Goal: Task Accomplishment & Management: Complete application form

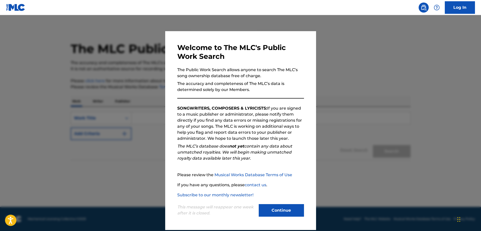
click at [284, 211] on button "Continue" at bounding box center [281, 210] width 45 height 13
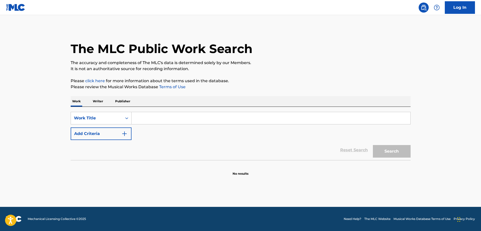
click at [167, 120] on input "Search Form" at bounding box center [271, 118] width 279 height 12
click at [123, 118] on div "Search Form" at bounding box center [126, 118] width 9 height 9
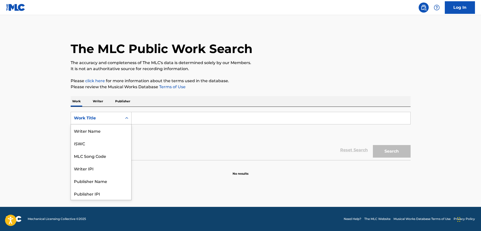
scroll to position [25, 0]
click at [97, 143] on div "Writer IPI" at bounding box center [101, 143] width 60 height 13
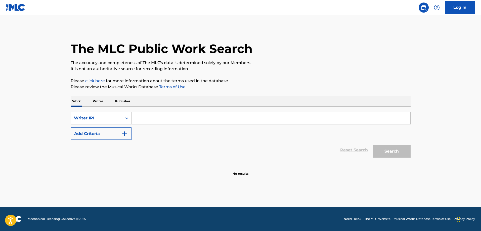
click at [151, 117] on input "Search Form" at bounding box center [271, 118] width 279 height 12
paste input "00371959913"
type input "00371959913"
click at [398, 151] on button "Search" at bounding box center [392, 151] width 38 height 13
click at [125, 115] on div "Search Form" at bounding box center [126, 118] width 9 height 9
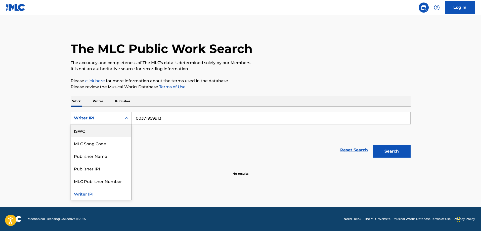
click at [108, 135] on div "ISWC" at bounding box center [101, 131] width 60 height 13
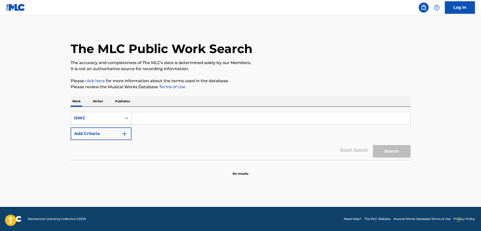
click at [143, 117] on input "Search Form" at bounding box center [271, 118] width 279 height 12
paste input "T-332.256.828-1"
type input "T-332.256.828-1"
click at [386, 153] on button "Search" at bounding box center [392, 151] width 38 height 13
click at [19, 9] on img at bounding box center [15, 7] width 19 height 7
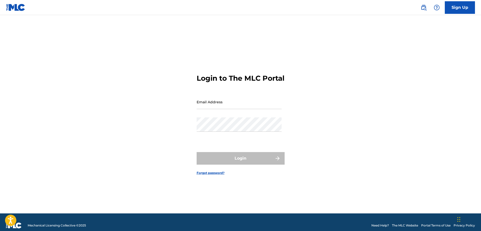
click at [453, 7] on link "Sign Up" at bounding box center [460, 7] width 30 height 13
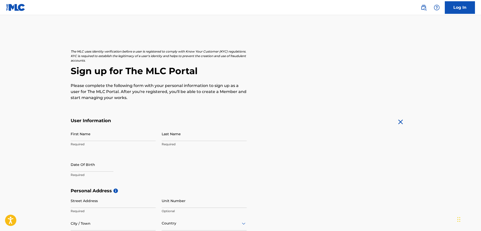
click at [118, 132] on input "First Name" at bounding box center [113, 134] width 85 height 14
type input "[PERSON_NAME]"
type input "77 Villa Road"
type input "Waterbury"
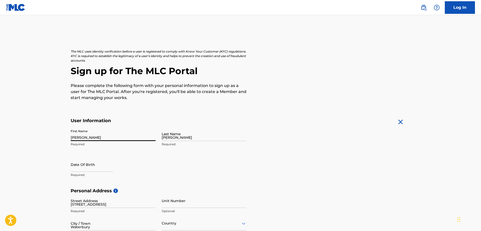
type input "[GEOGRAPHIC_DATA]"
type input "CT"
type input "06706"
type input "203"
type input "7212863"
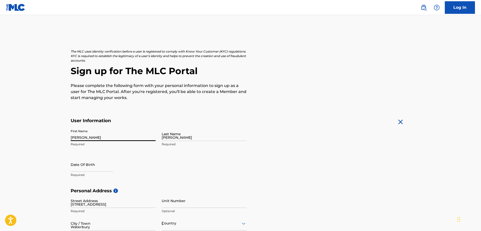
type input "[EMAIL_ADDRESS][DOMAIN_NAME]"
click at [83, 135] on input "First Name" at bounding box center [113, 134] width 85 height 14
type input "[PERSON_NAME]"
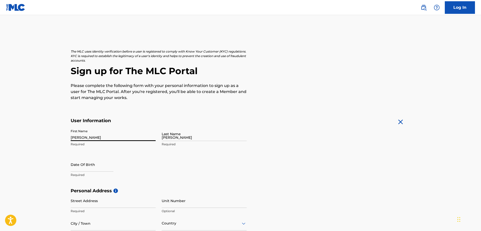
type input "[STREET_ADDRESS]"
type input "Apartment 2"
type input "Torrington"
type input "[GEOGRAPHIC_DATA]"
type input "CT"
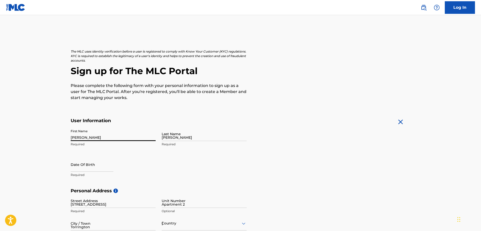
type input "06790"
type input "203"
type input "7212863"
type input "[EMAIL_ADDRESS][DOMAIN_NAME]"
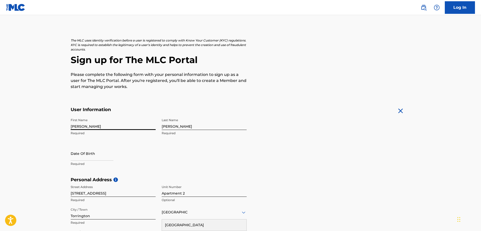
scroll to position [36, 0]
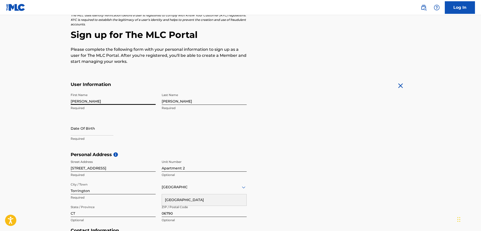
select select "7"
select select "2025"
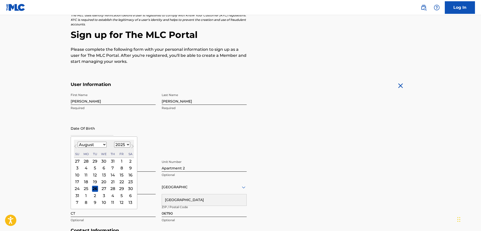
click at [90, 134] on input "text" at bounding box center [92, 128] width 43 height 14
click at [102, 143] on select "January February March April May June July August September October November De…" at bounding box center [92, 145] width 29 height 6
click at [78, 142] on select "January February March April May June July August September October November De…" at bounding box center [92, 145] width 29 height 6
click at [129, 146] on button "Next Month" at bounding box center [133, 147] width 8 height 8
select select "7"
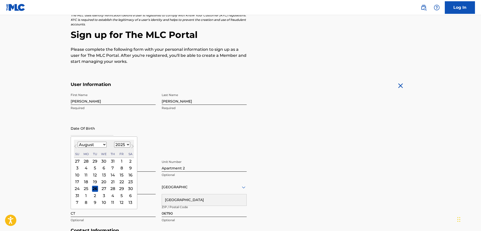
click at [127, 144] on select "1899 1900 1901 1902 1903 1904 1905 1906 1907 1908 1909 1910 1911 1912 1913 1914…" at bounding box center [122, 145] width 16 height 6
select select "1993"
click at [114, 142] on select "1899 1900 1901 1902 1903 1904 1905 1906 1907 1908 1909 1910 1911 1912 1913 1914…" at bounding box center [122, 145] width 16 height 6
click at [104, 147] on select "January February March April May June July August September October November De…" at bounding box center [92, 145] width 29 height 6
select select "6"
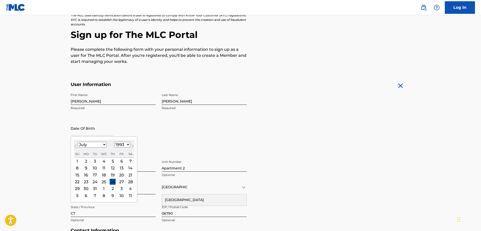
click at [78, 142] on select "January February March April May June July August September October November De…" at bounding box center [92, 145] width 29 height 6
click at [128, 189] on div "31" at bounding box center [131, 189] width 6 height 6
type input "[DATE]"
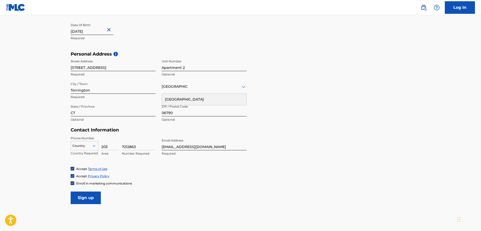
scroll to position [162, 0]
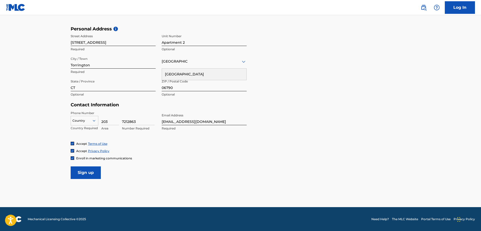
click at [73, 159] on img at bounding box center [72, 158] width 3 height 3
click at [77, 167] on input "Sign up" at bounding box center [86, 173] width 30 height 13
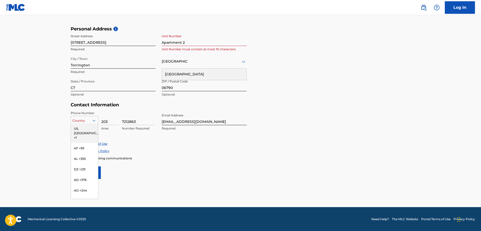
click at [94, 119] on icon at bounding box center [94, 120] width 5 height 5
click at [87, 130] on div "US, [GEOGRAPHIC_DATA] +1" at bounding box center [84, 134] width 27 height 20
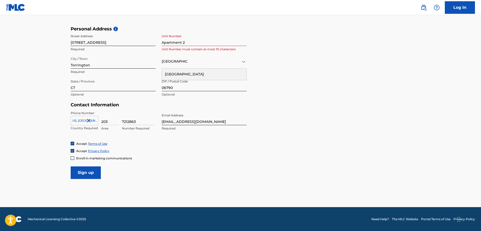
click at [98, 173] on input "Sign up" at bounding box center [86, 173] width 30 height 13
click at [182, 43] on input "Apartment 2" at bounding box center [204, 39] width 85 height 14
type input "Apt 2"
click at [76, 169] on input "Sign up" at bounding box center [86, 173] width 30 height 13
drag, startPoint x: 73, startPoint y: 158, endPoint x: 75, endPoint y: 165, distance: 6.3
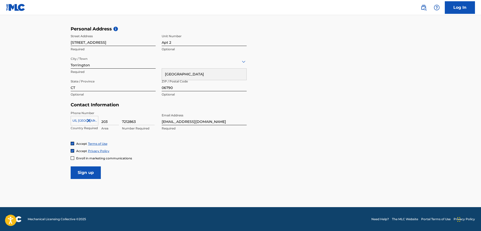
click at [73, 159] on div at bounding box center [73, 158] width 4 height 4
click at [74, 158] on div "Enroll in marketing communications" at bounding box center [101, 158] width 61 height 4
click at [226, 66] on div "Country" at bounding box center [204, 61] width 85 height 14
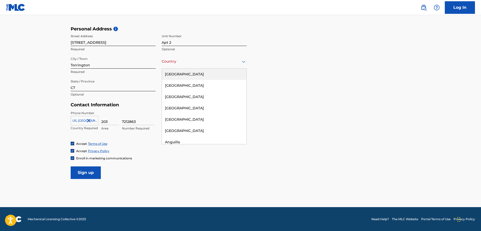
click at [210, 75] on div "[GEOGRAPHIC_DATA]" at bounding box center [204, 74] width 85 height 11
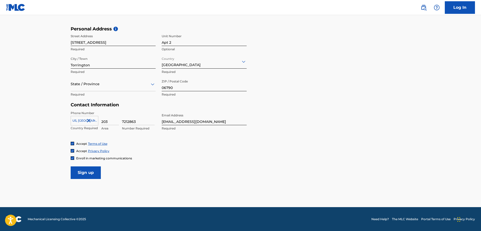
click at [74, 158] on img at bounding box center [72, 158] width 3 height 3
click at [80, 170] on input "Sign up" at bounding box center [86, 173] width 30 height 13
click at [74, 159] on div at bounding box center [73, 158] width 4 height 4
click at [130, 91] on div "State / Province" at bounding box center [113, 84] width 85 height 14
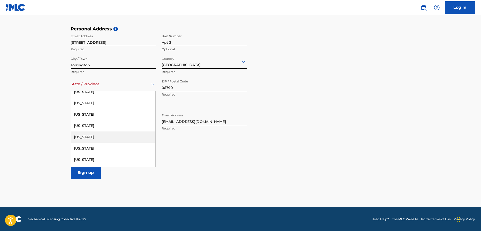
scroll to position [50, 0]
click at [92, 126] on div "[US_STATE]" at bounding box center [113, 125] width 85 height 11
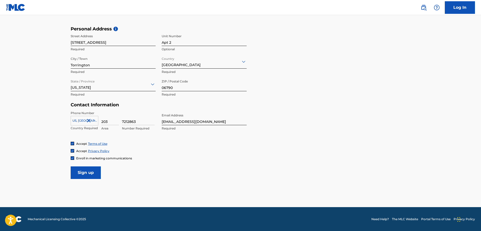
click at [85, 171] on input "Sign up" at bounding box center [86, 173] width 30 height 13
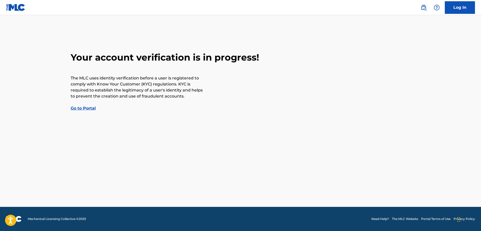
click at [83, 108] on link "Go to Portal" at bounding box center [83, 108] width 25 height 5
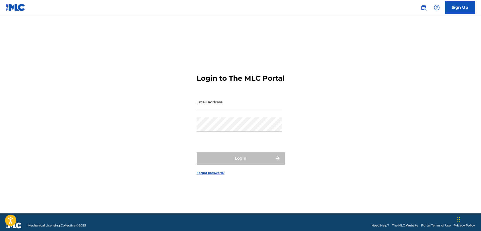
click at [218, 106] on input "Email Address" at bounding box center [239, 102] width 85 height 14
type input "[EMAIL_ADDRESS][DOMAIN_NAME]"
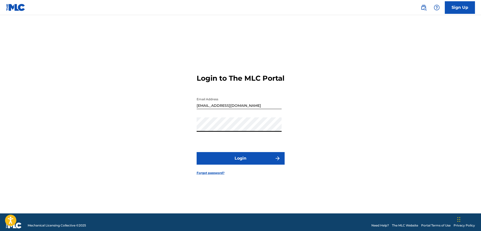
click at [235, 163] on button "Login" at bounding box center [241, 158] width 88 height 13
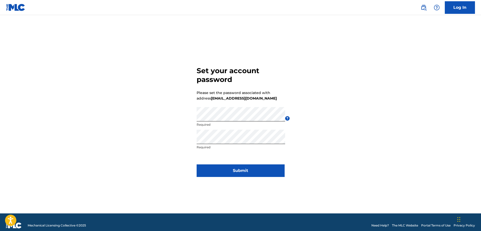
click at [224, 165] on button "Submit" at bounding box center [241, 171] width 88 height 13
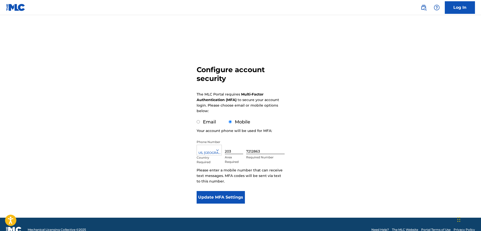
click at [235, 198] on button "Update MFA Settings" at bounding box center [221, 197] width 49 height 13
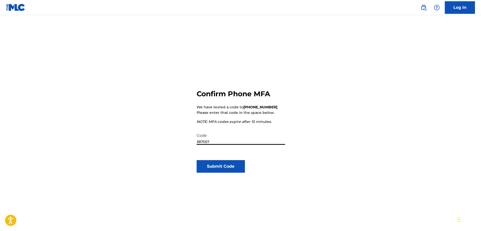
type input "387057"
click at [223, 163] on button "Submit Code" at bounding box center [221, 166] width 49 height 13
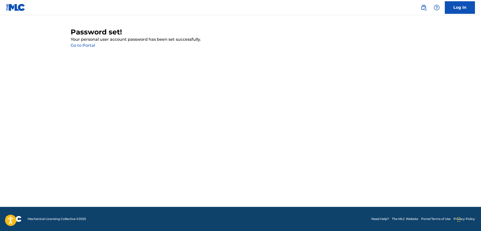
click at [85, 45] on link "Go to Portal" at bounding box center [83, 45] width 24 height 5
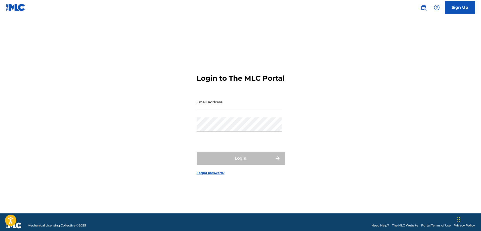
click at [211, 109] on input "Email Address" at bounding box center [239, 102] width 85 height 14
type input "[EMAIL_ADDRESS][DOMAIN_NAME]"
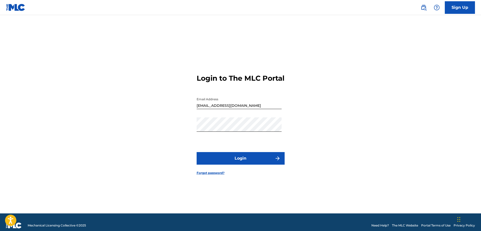
click at [181, 166] on div "Login to The MLC Portal Email Address scottjohnsonevolveent@gmail.com Password …" at bounding box center [241, 121] width 352 height 186
click at [209, 165] on button "Login" at bounding box center [241, 158] width 88 height 13
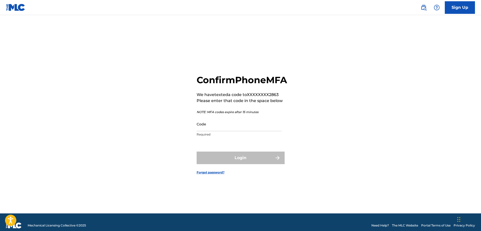
click at [222, 131] on input "Code" at bounding box center [239, 124] width 85 height 14
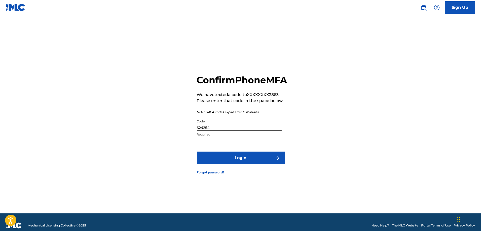
type input "624254"
click at [228, 159] on button "Login" at bounding box center [241, 158] width 88 height 13
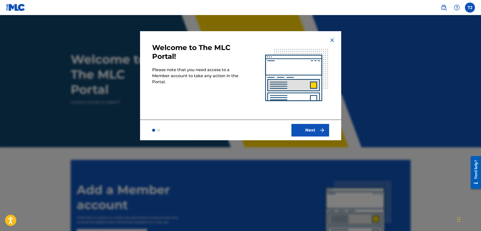
click at [305, 127] on button "Next" at bounding box center [311, 130] width 38 height 13
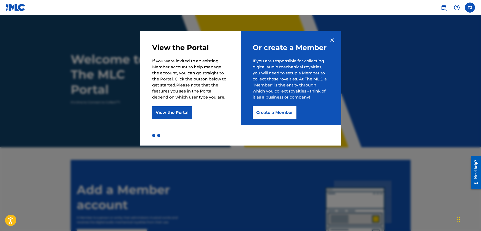
click at [330, 39] on img at bounding box center [332, 40] width 6 height 6
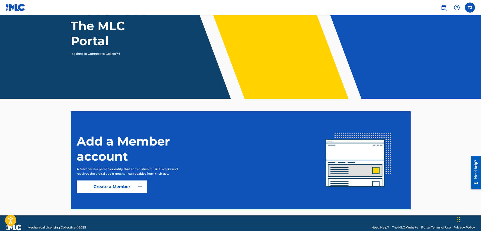
scroll to position [57, 0]
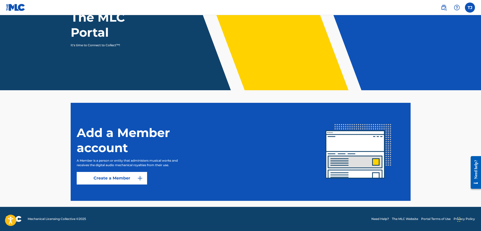
click at [139, 176] on img at bounding box center [140, 178] width 6 height 6
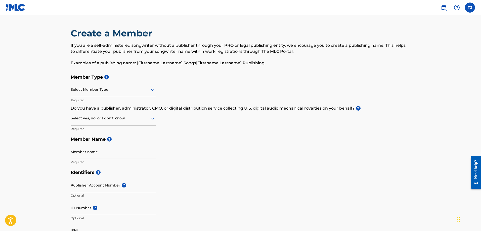
click at [146, 93] on div at bounding box center [113, 90] width 85 height 6
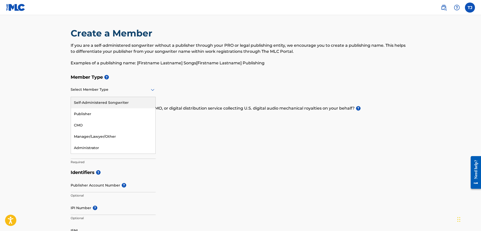
click at [107, 102] on div "Self-Administered Songwriter" at bounding box center [113, 102] width 85 height 11
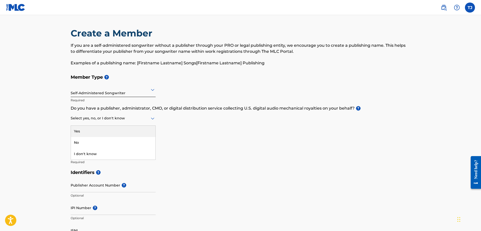
click at [153, 119] on icon at bounding box center [153, 119] width 4 height 2
click at [130, 129] on div "Yes" at bounding box center [113, 131] width 85 height 11
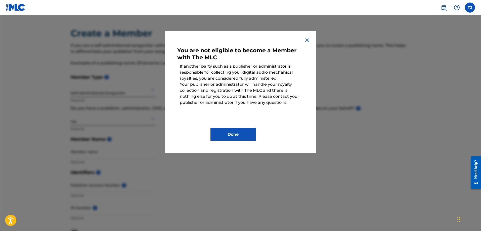
click at [243, 132] on button "Done" at bounding box center [233, 134] width 45 height 13
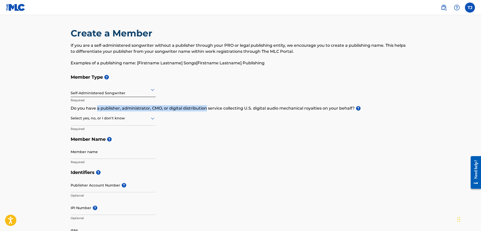
drag, startPoint x: 206, startPoint y: 108, endPoint x: 98, endPoint y: 110, distance: 108.2
click at [98, 110] on p "Do you have a publisher, administrator, CMO, or digital distribution service co…" at bounding box center [241, 108] width 340 height 6
copy p "a publisher, administrator, CMO, or digital distribution"
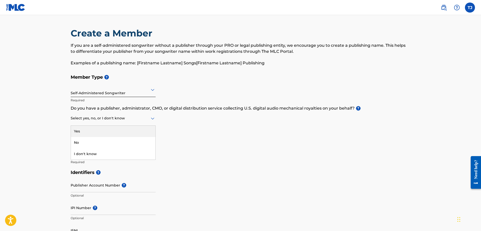
click at [153, 115] on div "Select yes, no, or I don't know" at bounding box center [113, 118] width 85 height 14
click at [112, 140] on div "No" at bounding box center [113, 142] width 85 height 11
click at [104, 156] on input "Member name" at bounding box center [113, 152] width 85 height 14
type input "Travis Scott Johnson"
type input "77 Villa Road"
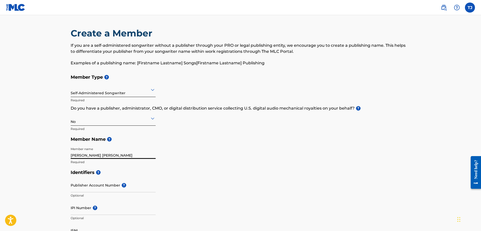
click at [110, 154] on input "Travis Scott Johnson" at bounding box center [113, 152] width 85 height 14
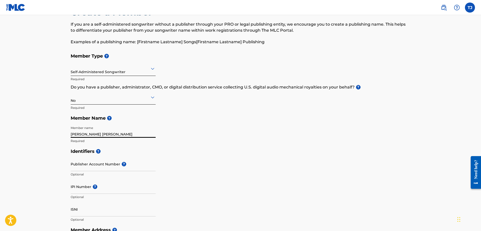
scroll to position [50, 0]
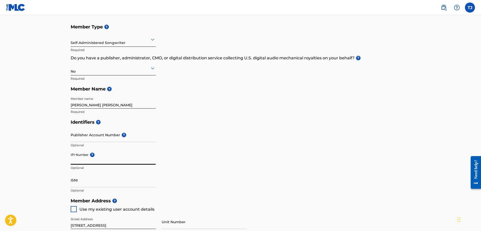
click at [93, 164] on input "IPI Number ?" at bounding box center [113, 157] width 85 height 14
paste input "00371959913"
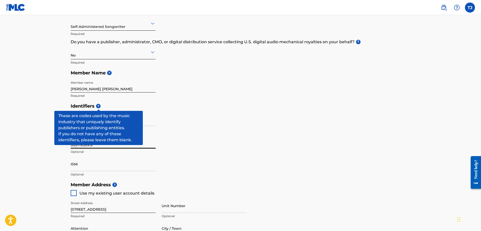
scroll to position [75, 0]
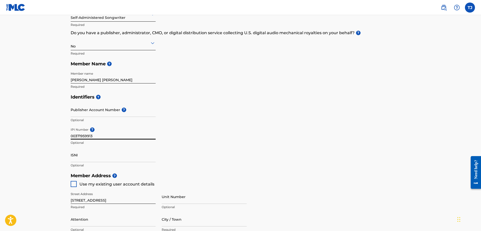
type input "00371959913"
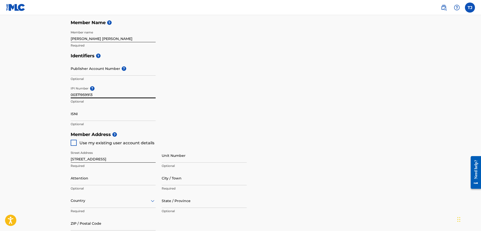
scroll to position [126, 0]
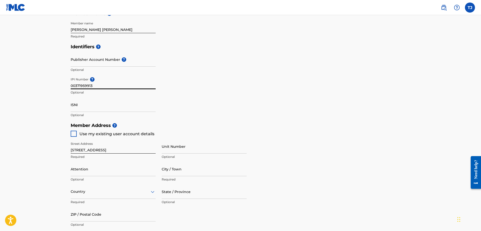
click at [102, 150] on input "77 Villa Road" at bounding box center [113, 146] width 85 height 14
type input "[STREET_ADDRESS]"
click at [166, 149] on input "Unit Number" at bounding box center [204, 146] width 85 height 14
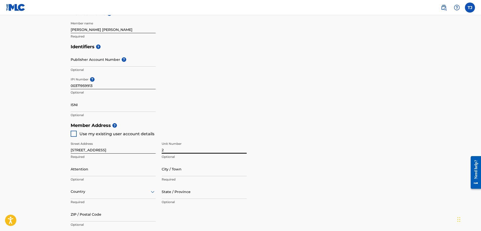
type input "2"
click at [181, 173] on input "City / Town" at bounding box center [204, 169] width 85 height 14
type input "Torrington"
type input "Travis Scott Johnson"
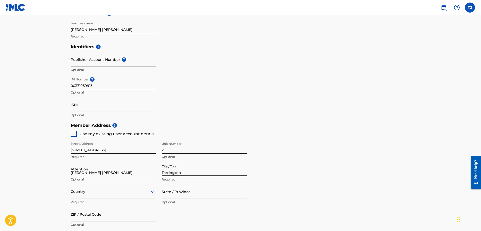
type input "[GEOGRAPHIC_DATA]"
type input "CT"
type input "06790"
type input "203"
type input "7212863"
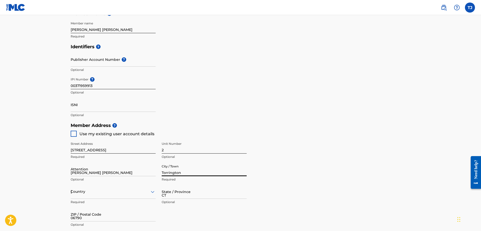
type input "[EMAIL_ADDRESS][DOMAIN_NAME]"
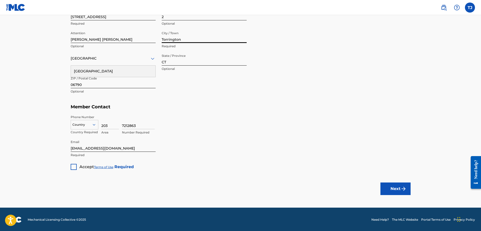
scroll to position [260, 0]
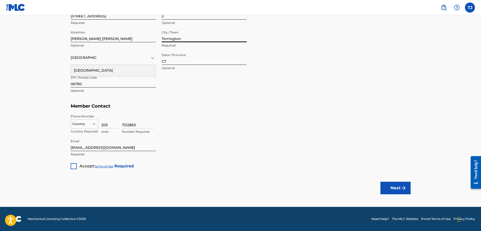
click at [396, 189] on button "Next" at bounding box center [396, 188] width 30 height 13
click at [136, 64] on div "Country" at bounding box center [113, 58] width 85 height 14
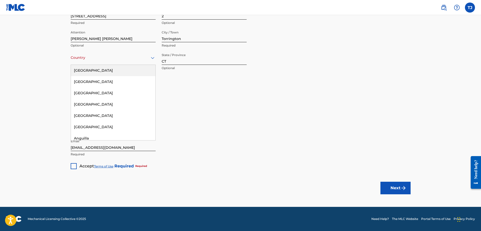
click at [118, 75] on div "[GEOGRAPHIC_DATA]" at bounding box center [113, 70] width 85 height 11
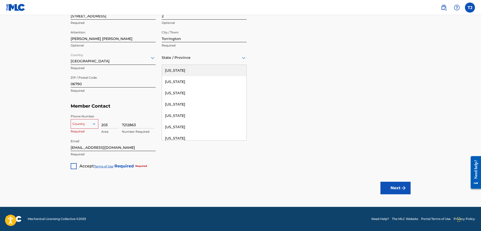
click at [185, 60] on div at bounding box center [204, 58] width 85 height 6
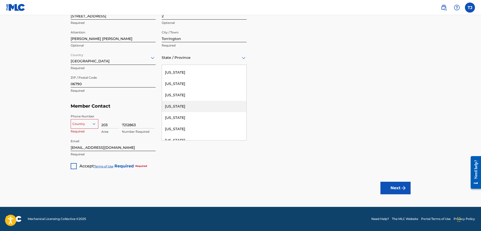
scroll to position [25, 0]
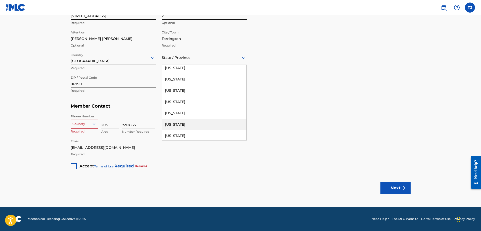
click at [176, 126] on div "[US_STATE]" at bounding box center [204, 124] width 85 height 11
click at [95, 126] on div at bounding box center [84, 124] width 27 height 6
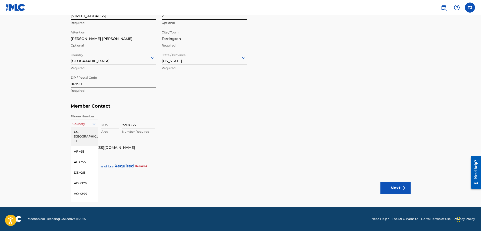
click at [87, 135] on div "US, [GEOGRAPHIC_DATA] +1" at bounding box center [84, 137] width 27 height 20
click at [72, 169] on div at bounding box center [74, 166] width 6 height 6
click at [407, 192] on button "Next" at bounding box center [396, 188] width 30 height 13
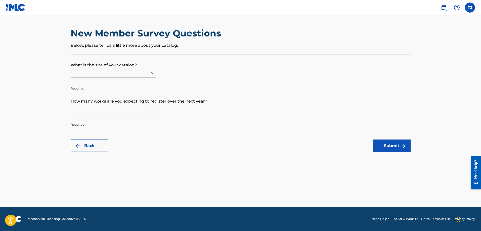
click at [153, 74] on icon at bounding box center [153, 73] width 4 height 2
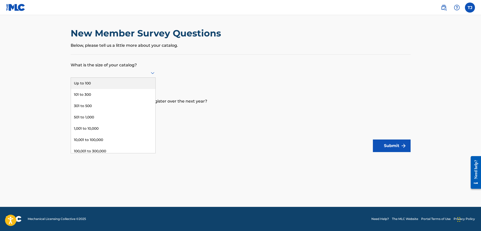
click at [130, 82] on div "Up to 100" at bounding box center [113, 83] width 85 height 11
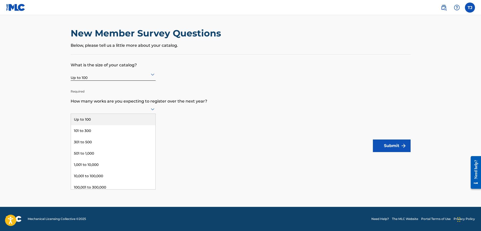
click at [153, 111] on icon at bounding box center [153, 109] width 6 height 6
click at [117, 123] on div "Up to 100" at bounding box center [113, 119] width 85 height 11
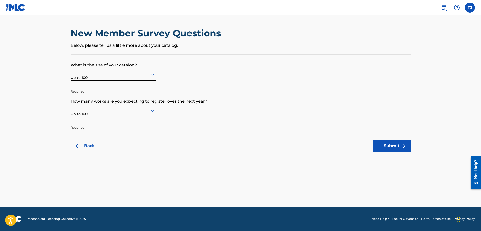
click at [381, 150] on button "Submit" at bounding box center [392, 146] width 38 height 13
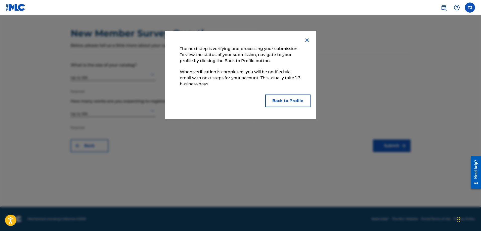
click at [288, 98] on button "Back to Profile" at bounding box center [287, 101] width 45 height 13
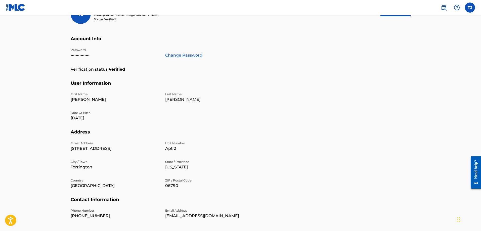
scroll to position [107, 0]
